Goal: Transaction & Acquisition: Purchase product/service

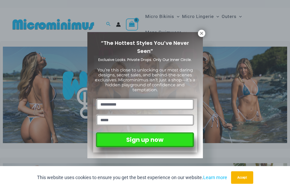
click at [201, 34] on icon at bounding box center [201, 33] width 3 height 3
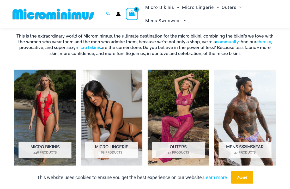
scroll to position [285, 0]
click at [46, 152] on mark "246 Products" at bounding box center [44, 152] width 53 height 5
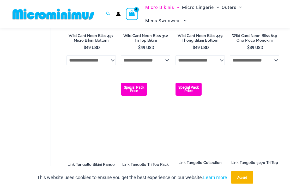
scroll to position [381, 0]
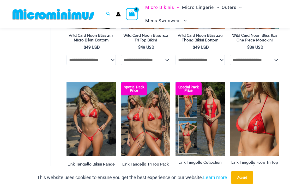
click at [175, 82] on img at bounding box center [175, 82] width 0 height 0
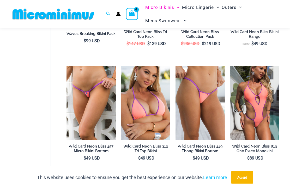
scroll to position [270, 0]
click at [66, 66] on img at bounding box center [66, 66] width 0 height 0
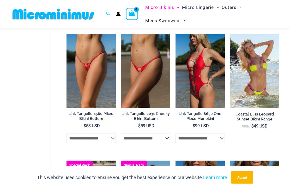
scroll to position [556, 0]
click at [66, 34] on img at bounding box center [66, 34] width 0 height 0
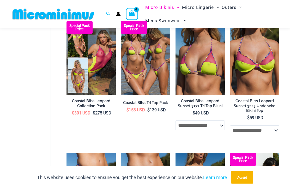
scroll to position [685, 0]
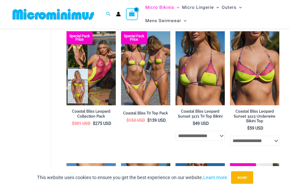
click at [66, 31] on img at bounding box center [66, 31] width 0 height 0
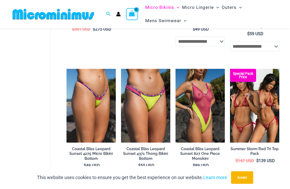
scroll to position [792, 0]
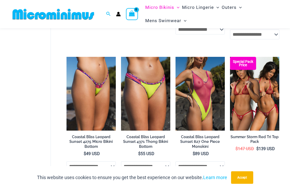
click at [175, 57] on img at bounding box center [175, 57] width 0 height 0
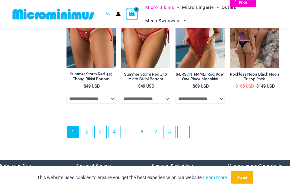
scroll to position [1120, 0]
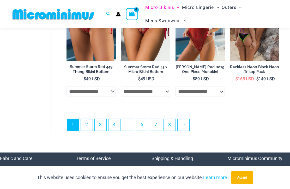
click at [183, 130] on link "→" at bounding box center [183, 125] width 12 height 12
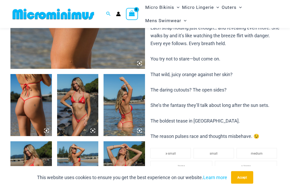
scroll to position [176, 0]
click at [79, 126] on img at bounding box center [77, 105] width 41 height 62
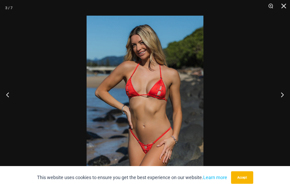
click at [282, 104] on button "Next" at bounding box center [280, 95] width 20 height 26
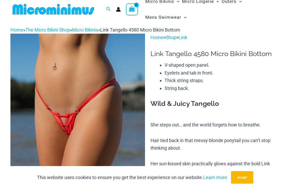
scroll to position [0, 0]
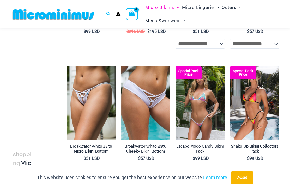
scroll to position [427, 0]
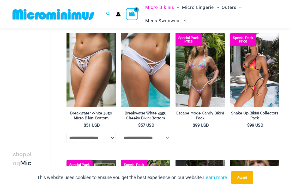
click at [152, 117] on link "Breakwater White 4956 Cheeky Bikini Bottom" at bounding box center [145, 117] width 49 height 12
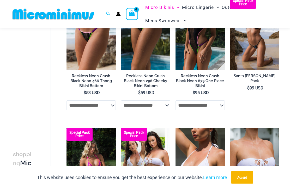
scroll to position [205, 0]
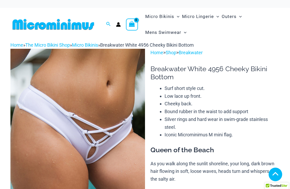
scroll to position [-11, 0]
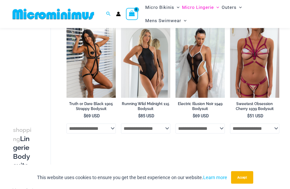
scroll to position [46, 0]
click at [230, 24] on img at bounding box center [230, 24] width 0 height 0
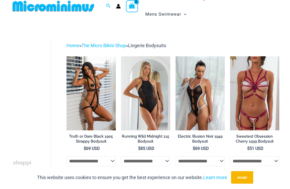
scroll to position [0, 0]
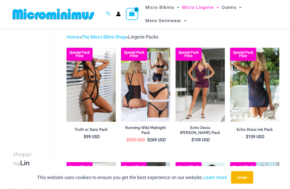
scroll to position [22, 0]
click at [175, 48] on img at bounding box center [175, 48] width 0 height 0
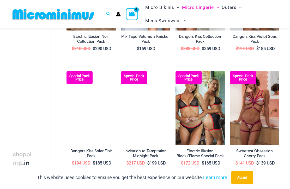
scroll to position [227, 0]
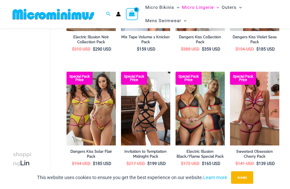
click at [175, 72] on img at bounding box center [175, 72] width 0 height 0
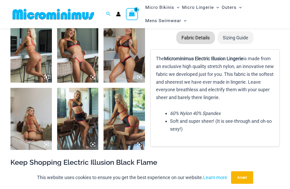
scroll to position [251, 0]
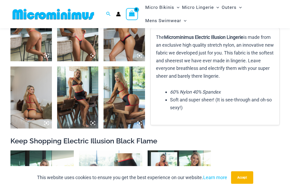
click at [79, 150] on img at bounding box center [79, 150] width 0 height 0
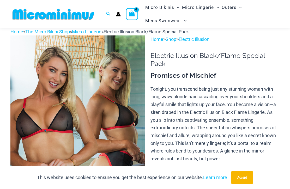
scroll to position [0, 0]
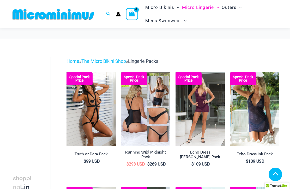
scroll to position [227, 0]
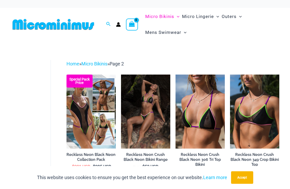
click at [265, 187] on div "This website uses cookies to ensure you get the best experience on our website.…" at bounding box center [145, 177] width 290 height 23
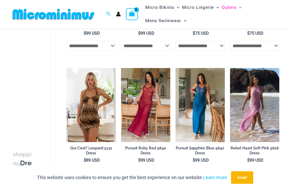
scroll to position [122, 0]
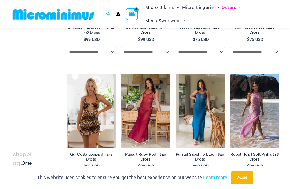
click at [121, 74] on img at bounding box center [121, 74] width 0 height 0
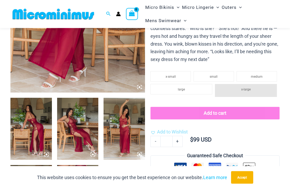
scroll to position [153, 0]
click at [35, 148] on img at bounding box center [30, 129] width 41 height 62
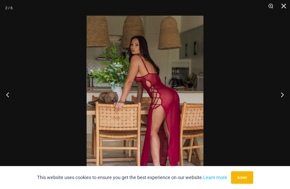
click at [285, 105] on button "Next" at bounding box center [280, 95] width 20 height 26
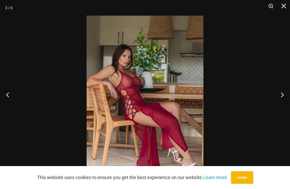
click at [281, 105] on button "Next" at bounding box center [280, 95] width 20 height 26
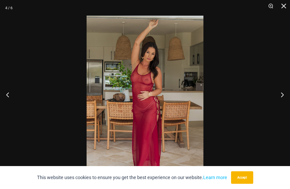
click at [282, 108] on button "Next" at bounding box center [280, 95] width 20 height 26
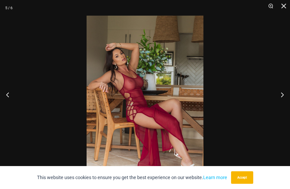
click at [282, 108] on button "Next" at bounding box center [280, 95] width 20 height 26
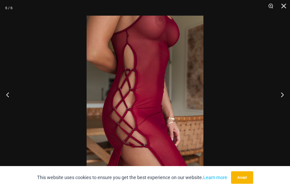
click at [282, 105] on button "Next" at bounding box center [280, 95] width 20 height 26
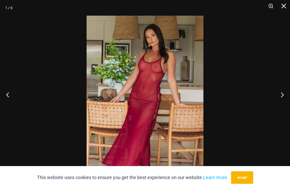
click at [285, 108] on button "Next" at bounding box center [280, 95] width 20 height 26
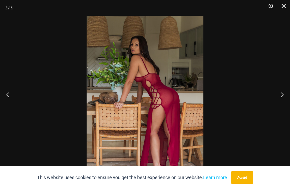
click at [278, 5] on button "Close" at bounding box center [281, 8] width 13 height 16
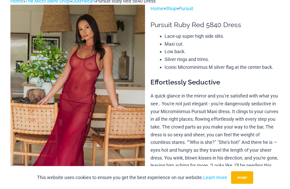
scroll to position [0, 0]
